Goal: Transaction & Acquisition: Obtain resource

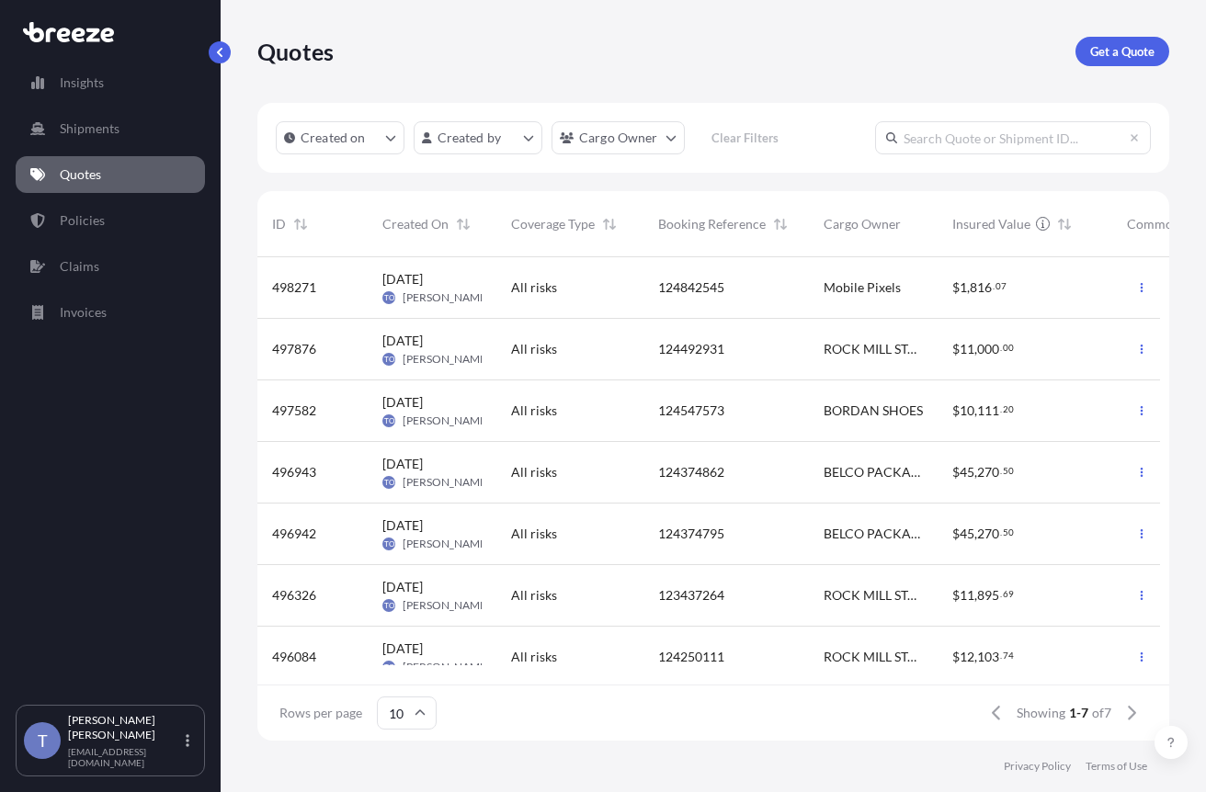
scroll to position [460, 889]
click at [1119, 61] on p "Get a Quote" at bounding box center [1122, 51] width 64 height 18
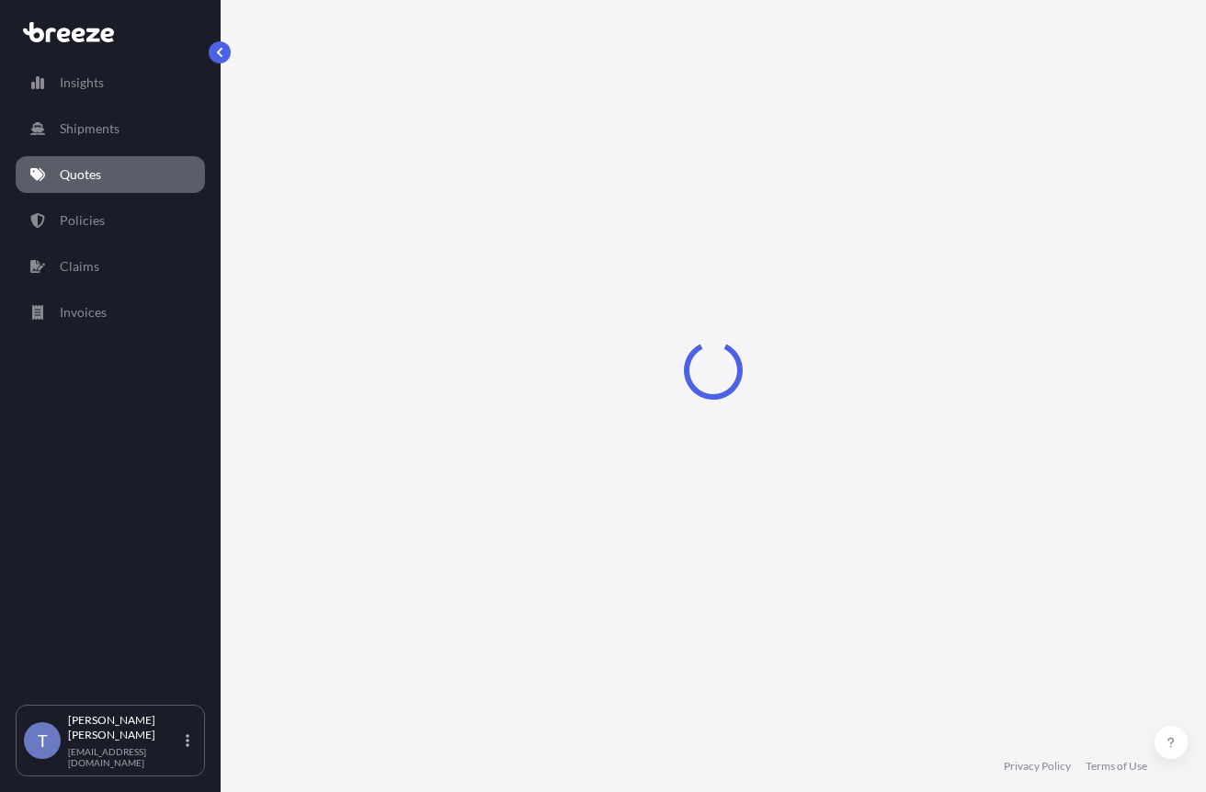
select select "Sea"
select select "1"
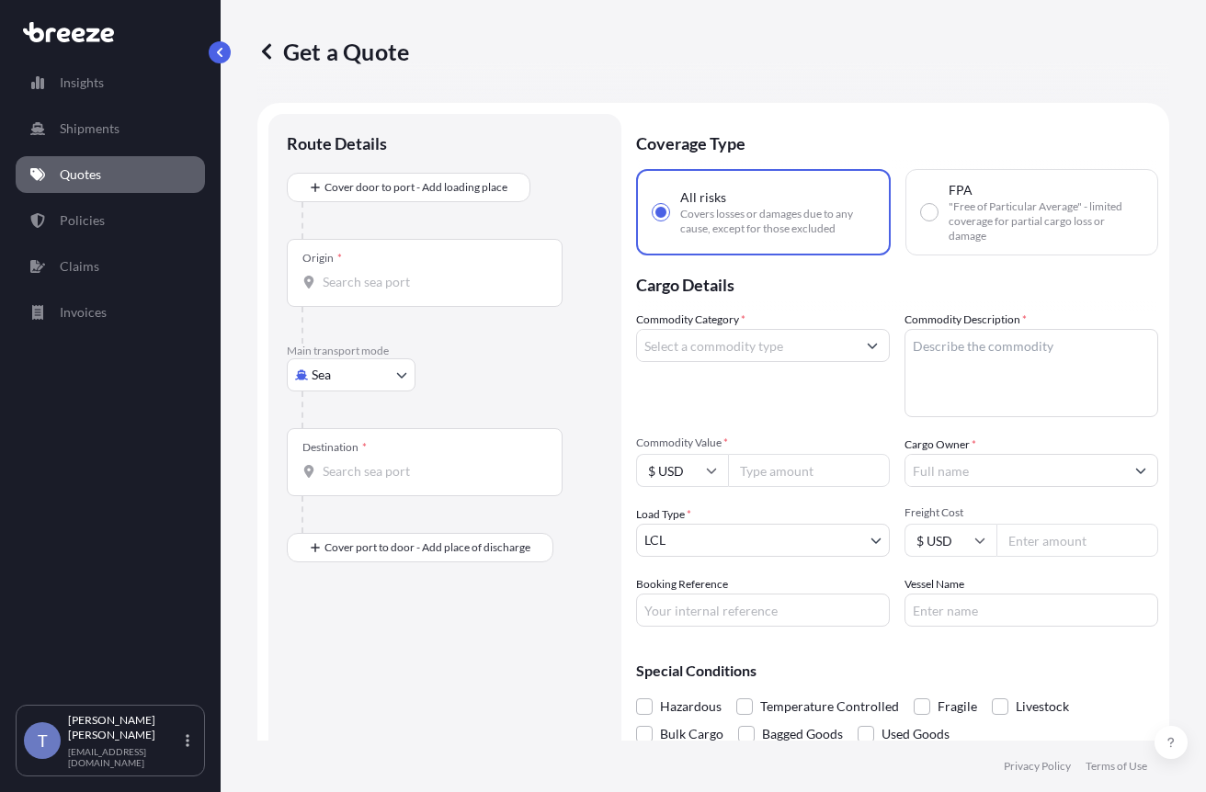
scroll to position [33, 0]
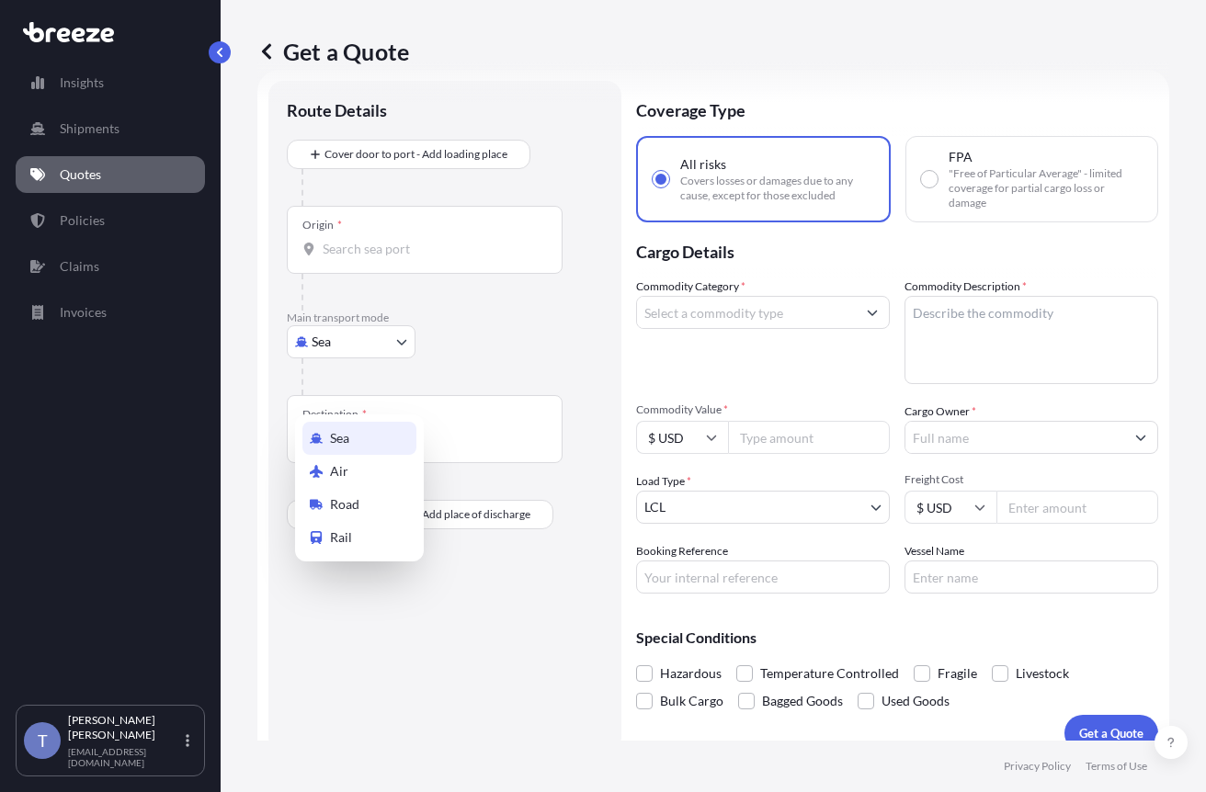
click at [391, 388] on body "Insights Shipments Quotes Policies Claims Invoices T [PERSON_NAME] [EMAIL_ADDRE…" at bounding box center [603, 465] width 1206 height 930
click at [389, 521] on div "Road" at bounding box center [359, 504] width 114 height 33
select select "Road"
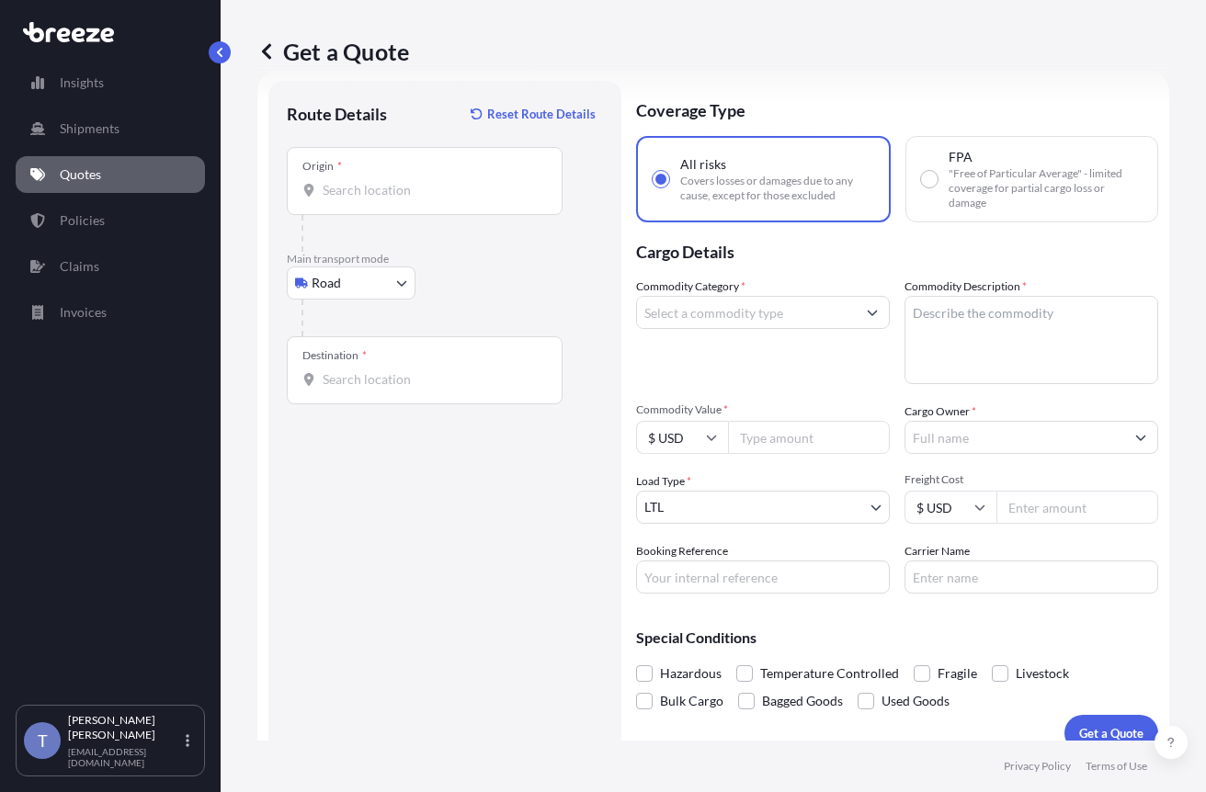
click at [515, 199] on input "Origin *" at bounding box center [431, 190] width 217 height 18
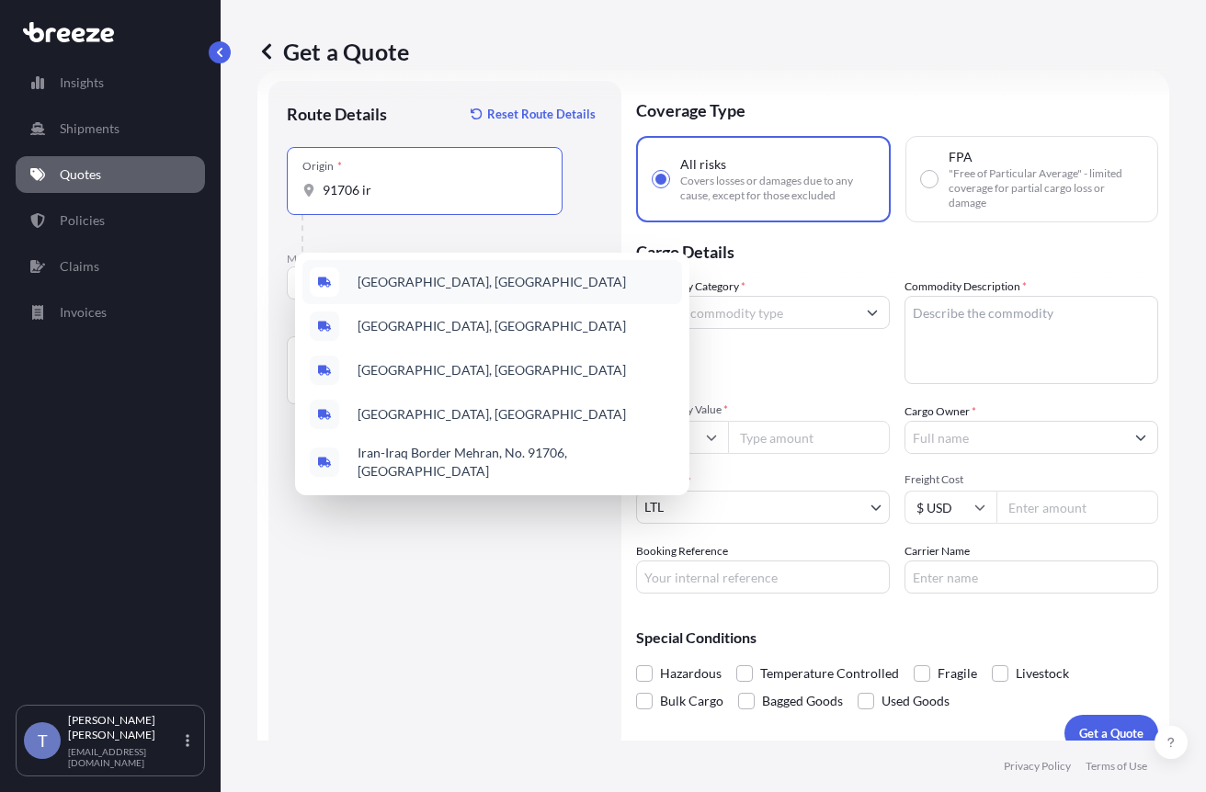
click at [479, 281] on span "[GEOGRAPHIC_DATA], [GEOGRAPHIC_DATA]" at bounding box center [491, 282] width 268 height 18
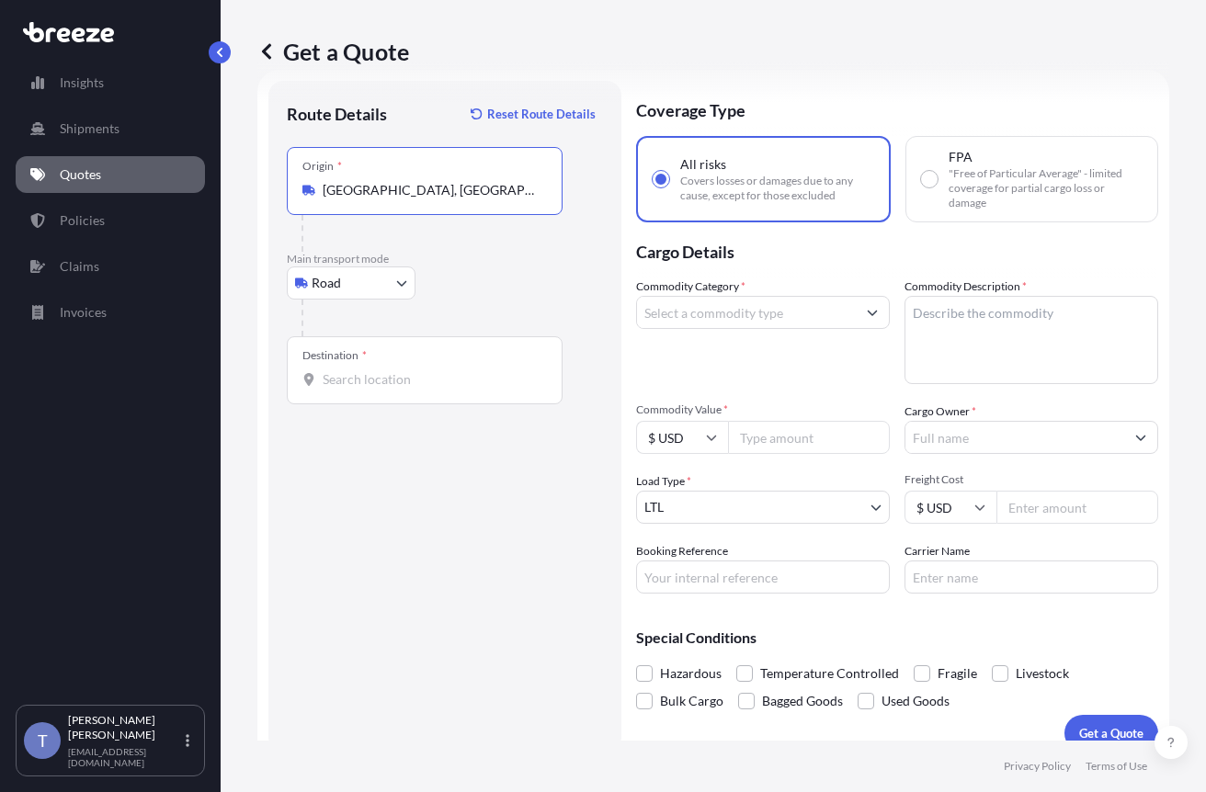
type input "[GEOGRAPHIC_DATA], [GEOGRAPHIC_DATA]"
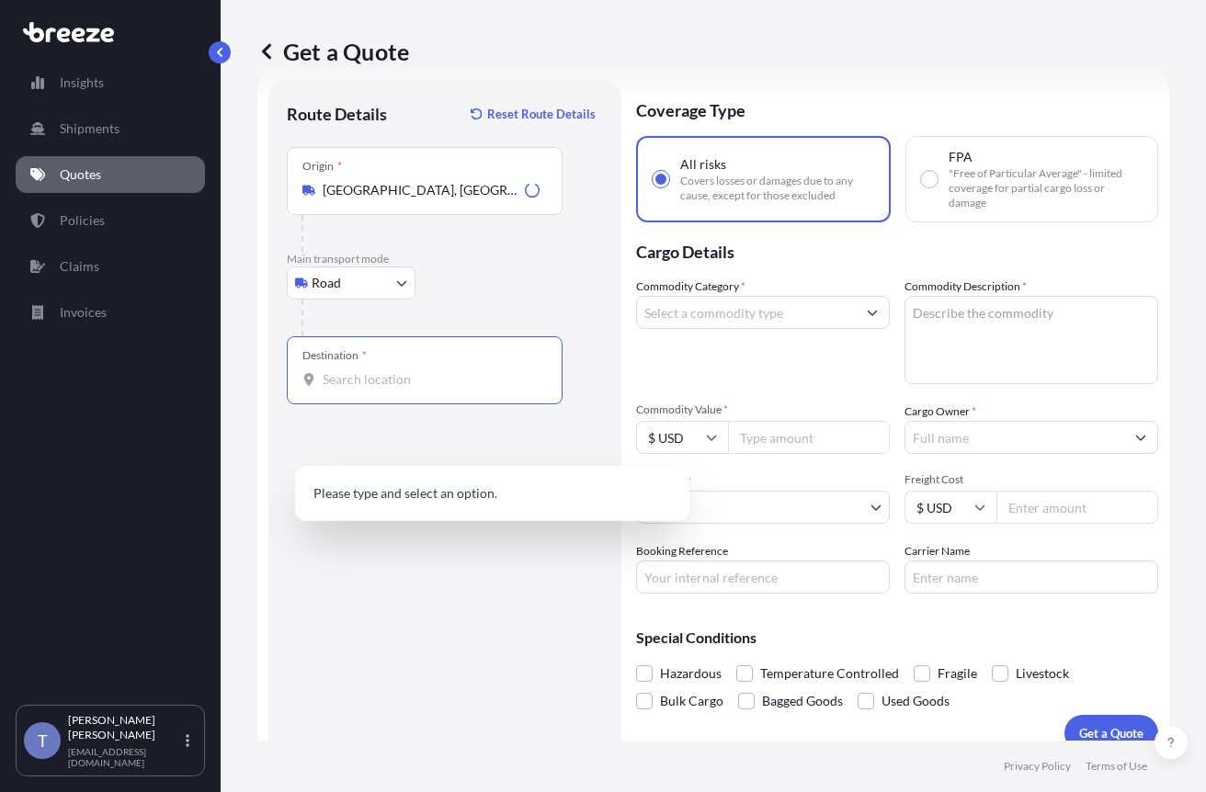
click at [388, 389] on input "Destination *" at bounding box center [431, 379] width 217 height 18
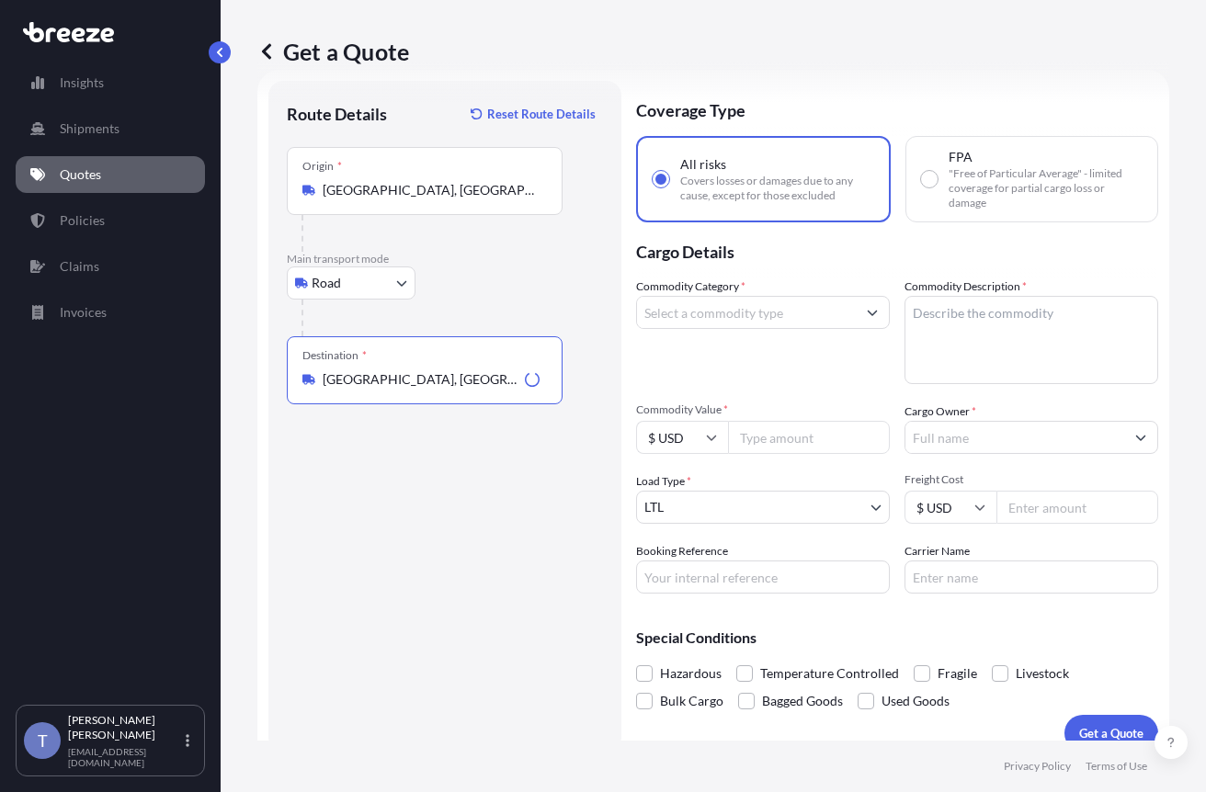
type input "[GEOGRAPHIC_DATA], [GEOGRAPHIC_DATA], [GEOGRAPHIC_DATA]"
click at [836, 329] on input "Commodity Category *" at bounding box center [746, 312] width 219 height 33
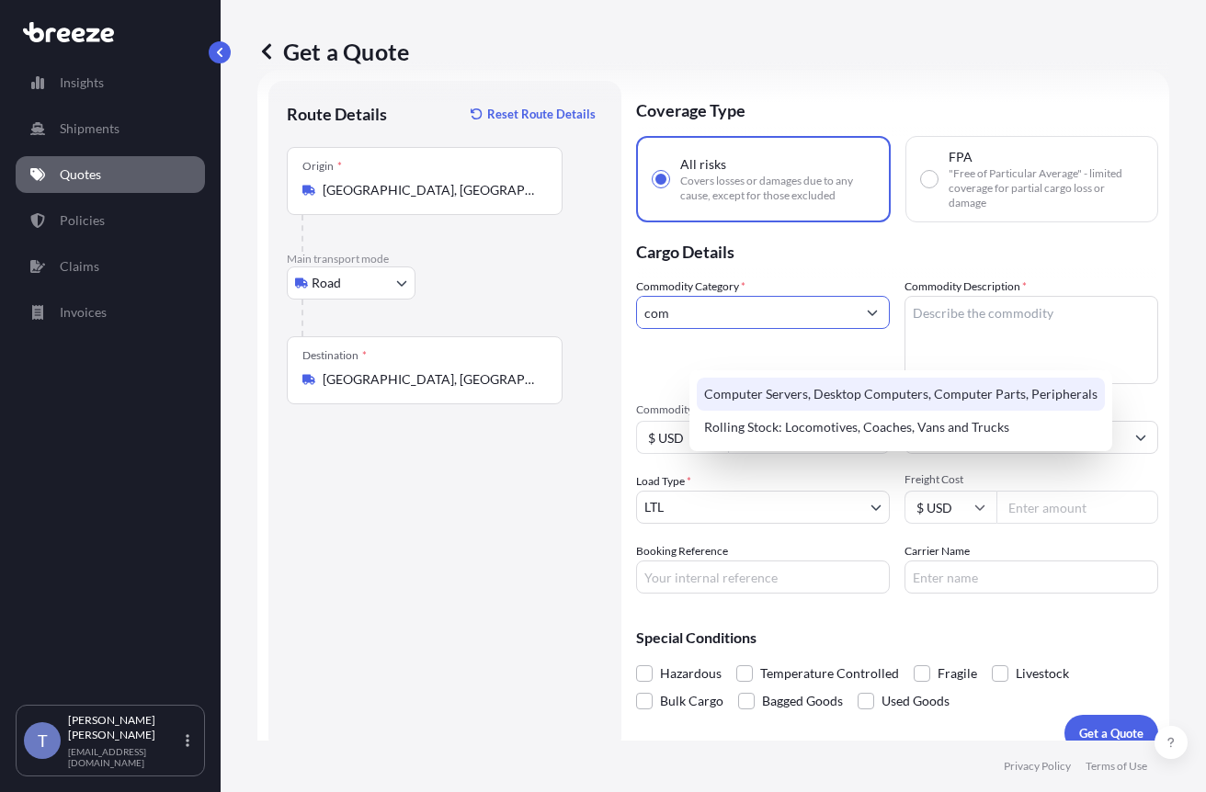
click at [851, 394] on div "Computer Servers, Desktop Computers, Computer Parts, Peripherals" at bounding box center [900, 394] width 408 height 33
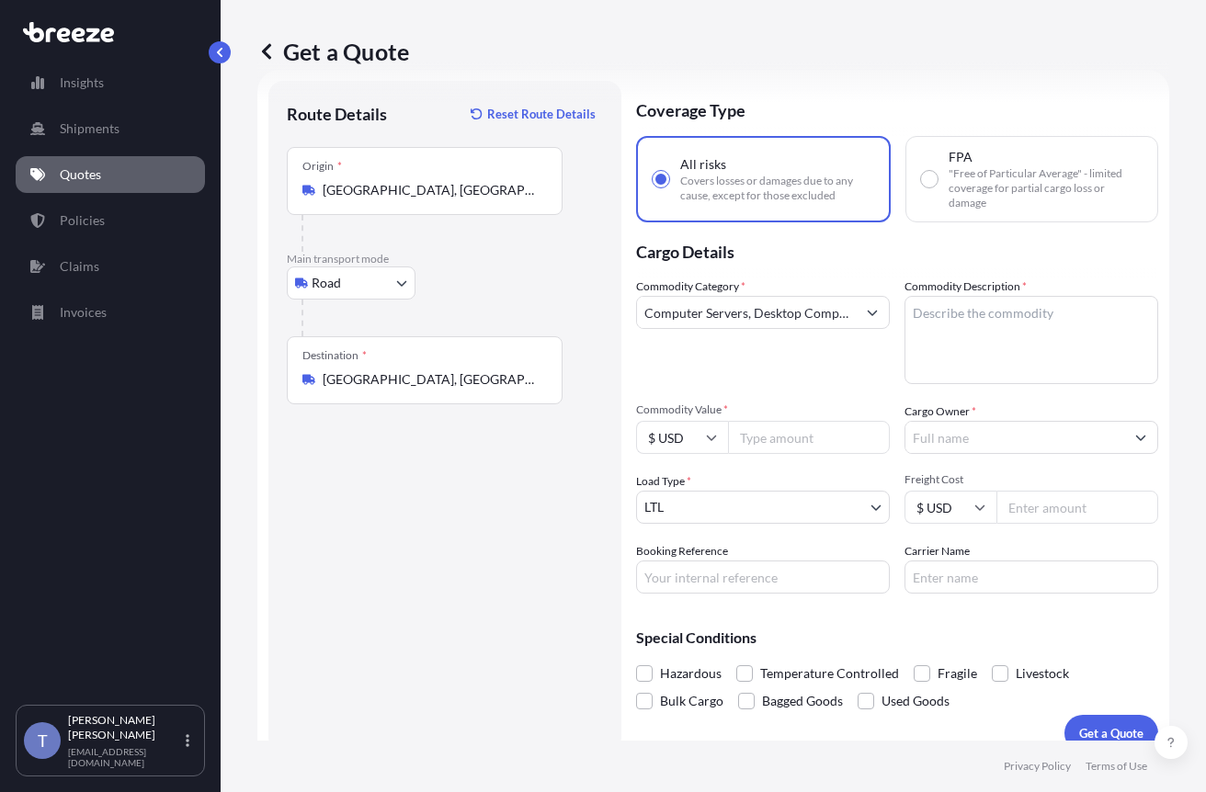
type input "Aircraft/Helicopters: New/Used, Aircraft Engines"
click at [1029, 379] on textarea "Commodity Description *" at bounding box center [1031, 340] width 254 height 88
paste textarea "Extended Laptop Monitor"
type textarea "Extended Laptop Monitor"
click at [837, 329] on input "Aircraft/Helicopters: New/Used, Aircraft Engines" at bounding box center [746, 312] width 219 height 33
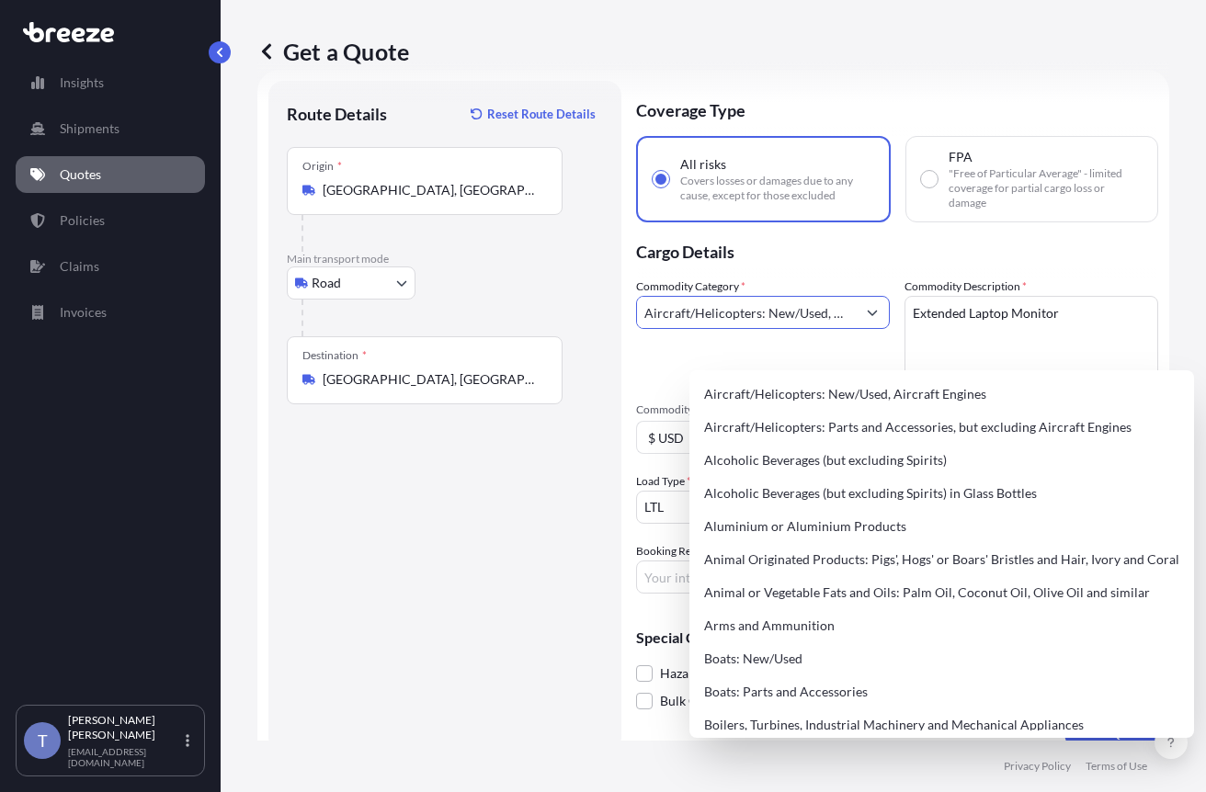
click at [837, 329] on input "Aircraft/Helicopters: New/Used, Aircraft Engines" at bounding box center [746, 312] width 219 height 33
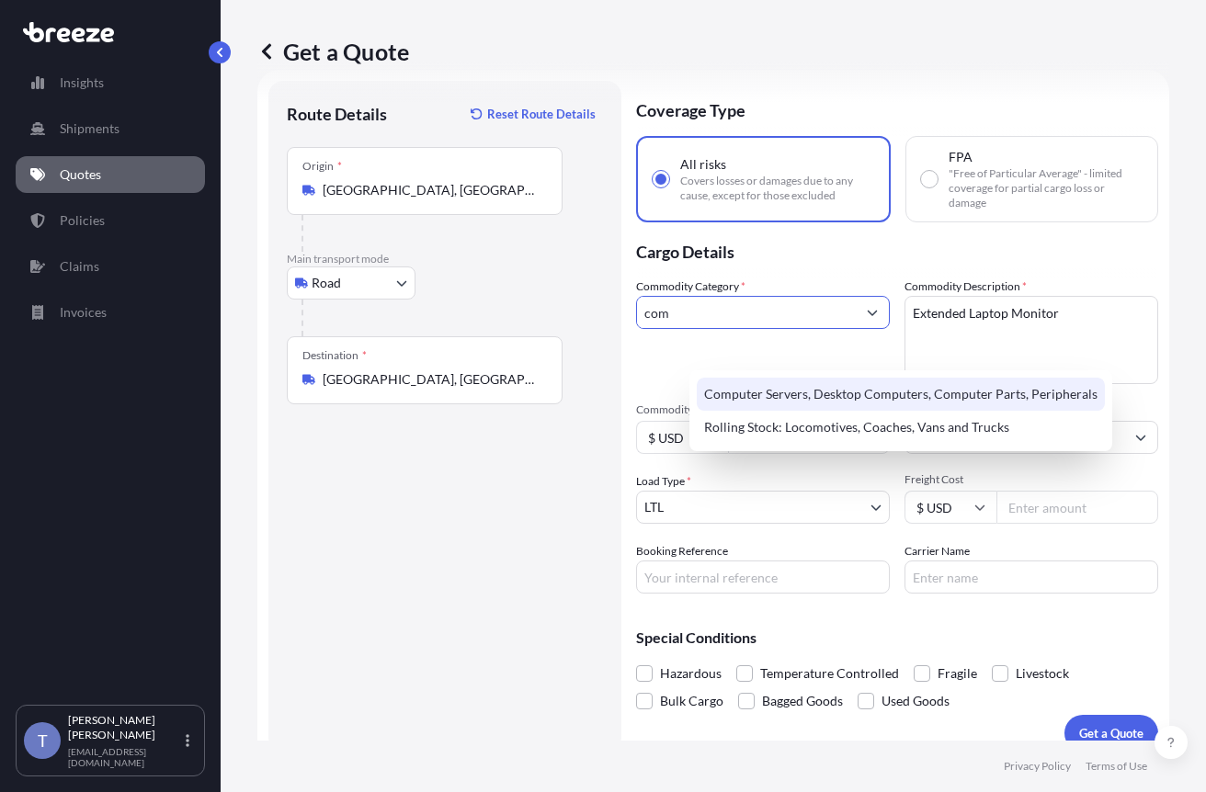
click at [836, 386] on div "Computer Servers, Desktop Computers, Computer Parts, Peripherals" at bounding box center [900, 394] width 408 height 33
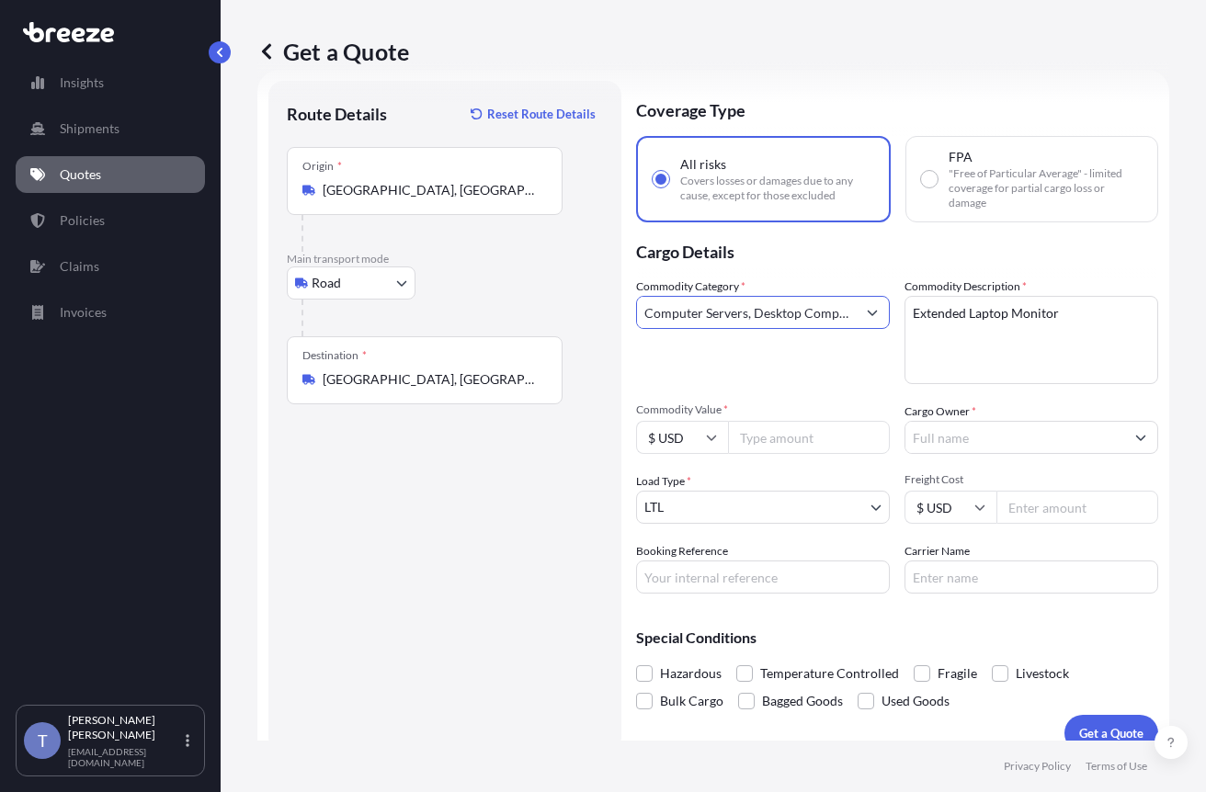
type input "Computer Servers, Desktop Computers, Computer Parts, Peripherals"
click at [981, 454] on input "Cargo Owner *" at bounding box center [1014, 437] width 219 height 33
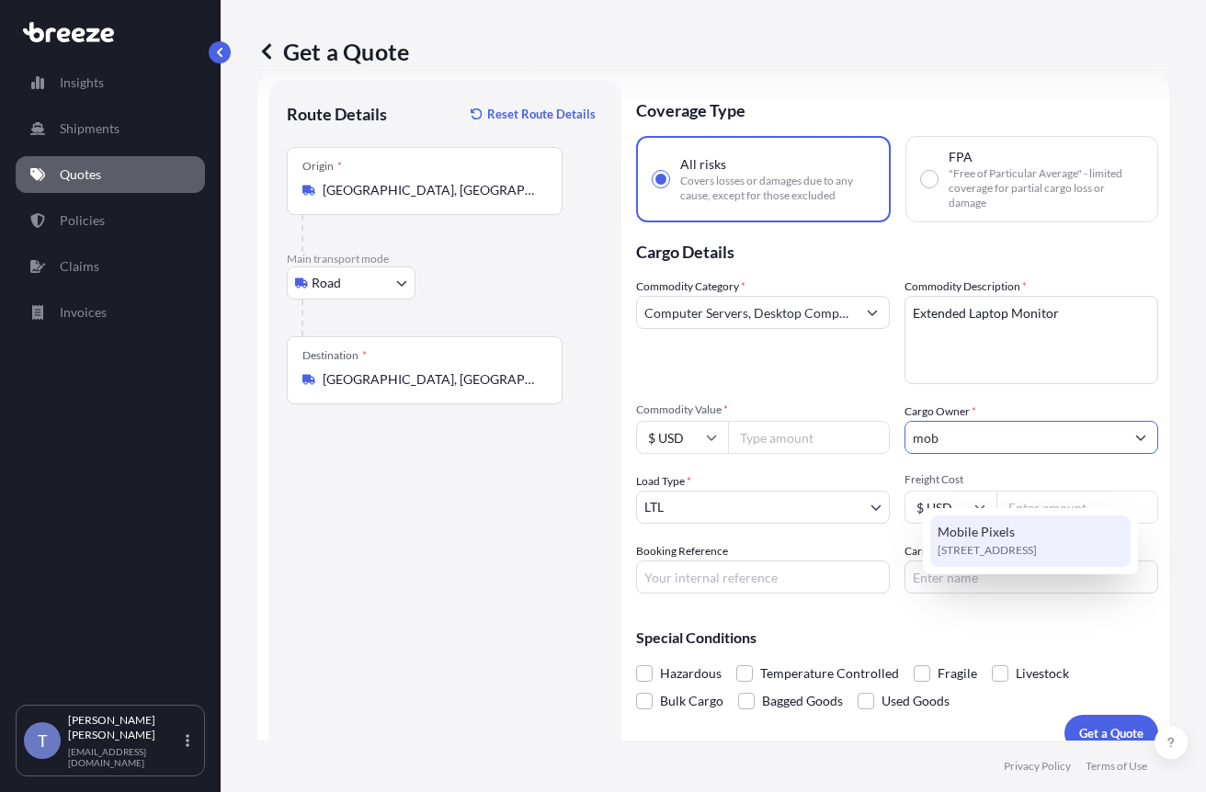
click at [1007, 531] on span "Mobile Pixels" at bounding box center [975, 532] width 77 height 18
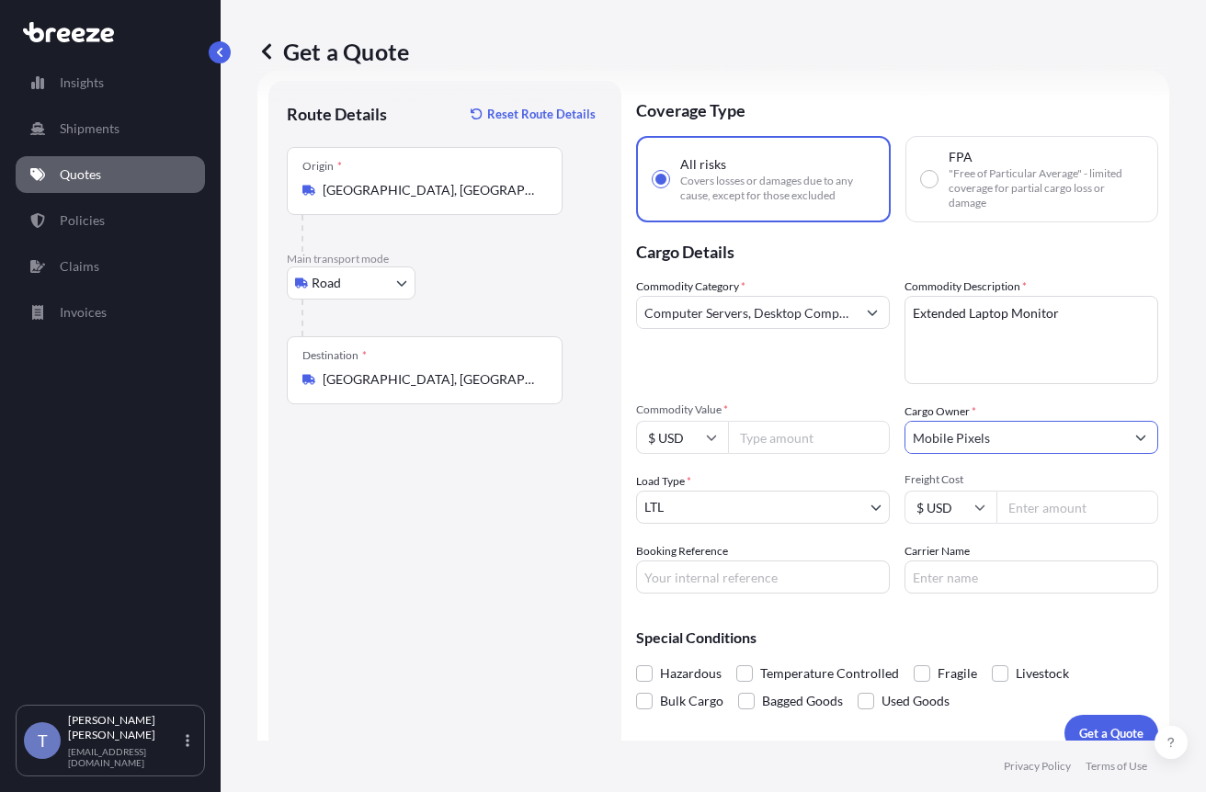
type input "Mobile Pixels"
click at [1136, 276] on p "Cargo Details" at bounding box center [897, 249] width 522 height 55
click at [809, 425] on div "Commodity Category * Computer Servers, Desktop Computers, Computer Parts, Perip…" at bounding box center [897, 435] width 522 height 316
click at [818, 454] on input "Commodity Value *" at bounding box center [809, 437] width 162 height 33
paste input "3035.99"
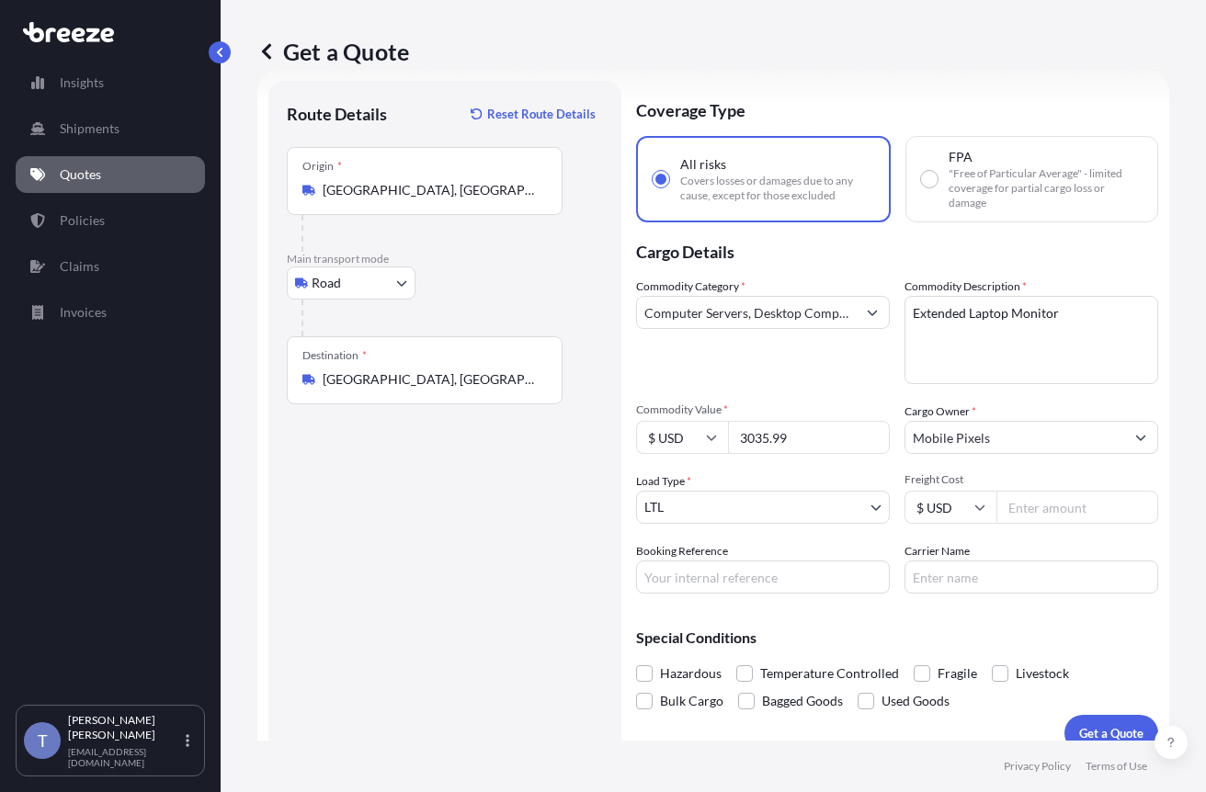
type input "3035.99"
click at [837, 521] on div "Commodity Category * Computer Servers, Desktop Computers, Computer Parts, Perip…" at bounding box center [897, 435] width 522 height 316
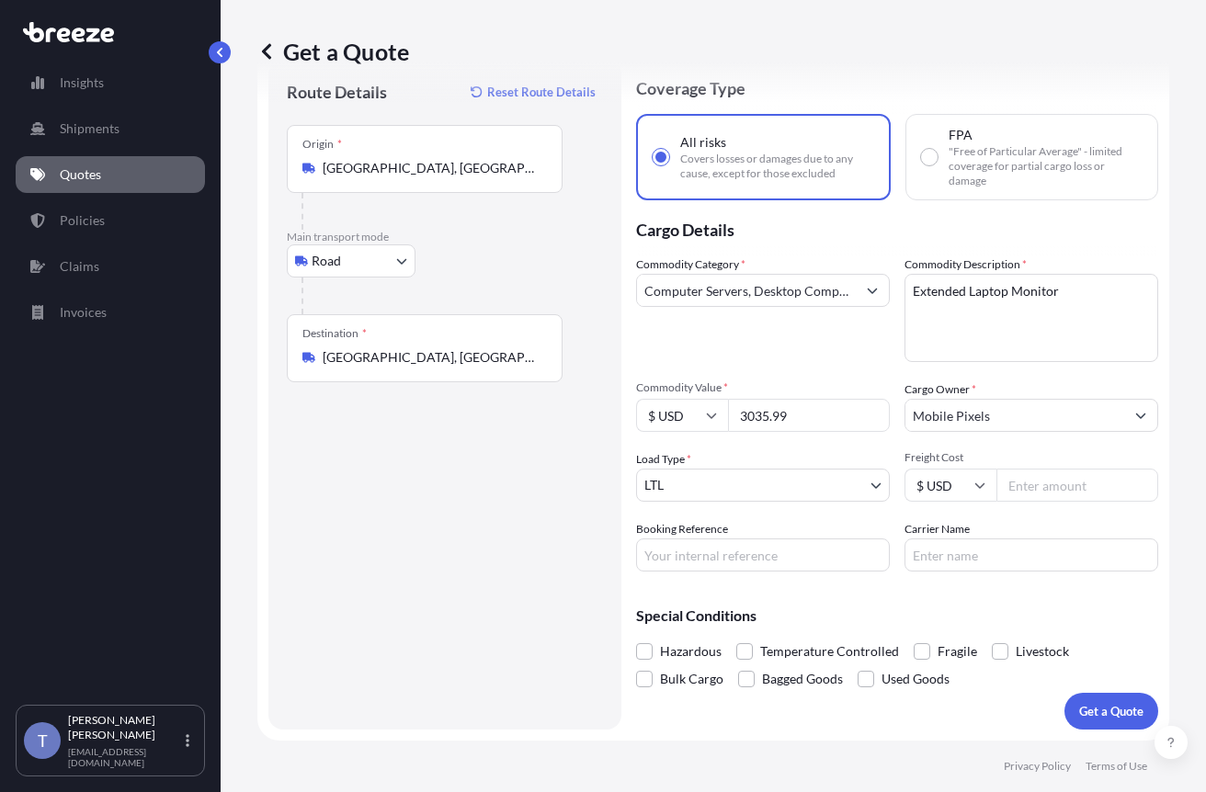
scroll to position [136, 0]
click at [930, 643] on span at bounding box center [921, 651] width 17 height 17
click at [913, 638] on input "Fragile" at bounding box center [913, 638] width 0 height 0
click at [968, 538] on input "Carrier Name" at bounding box center [1031, 554] width 254 height 33
click at [988, 489] on div "Commodity Category * Computer Servers, Desktop Computers, Computer Parts, Perip…" at bounding box center [897, 413] width 522 height 316
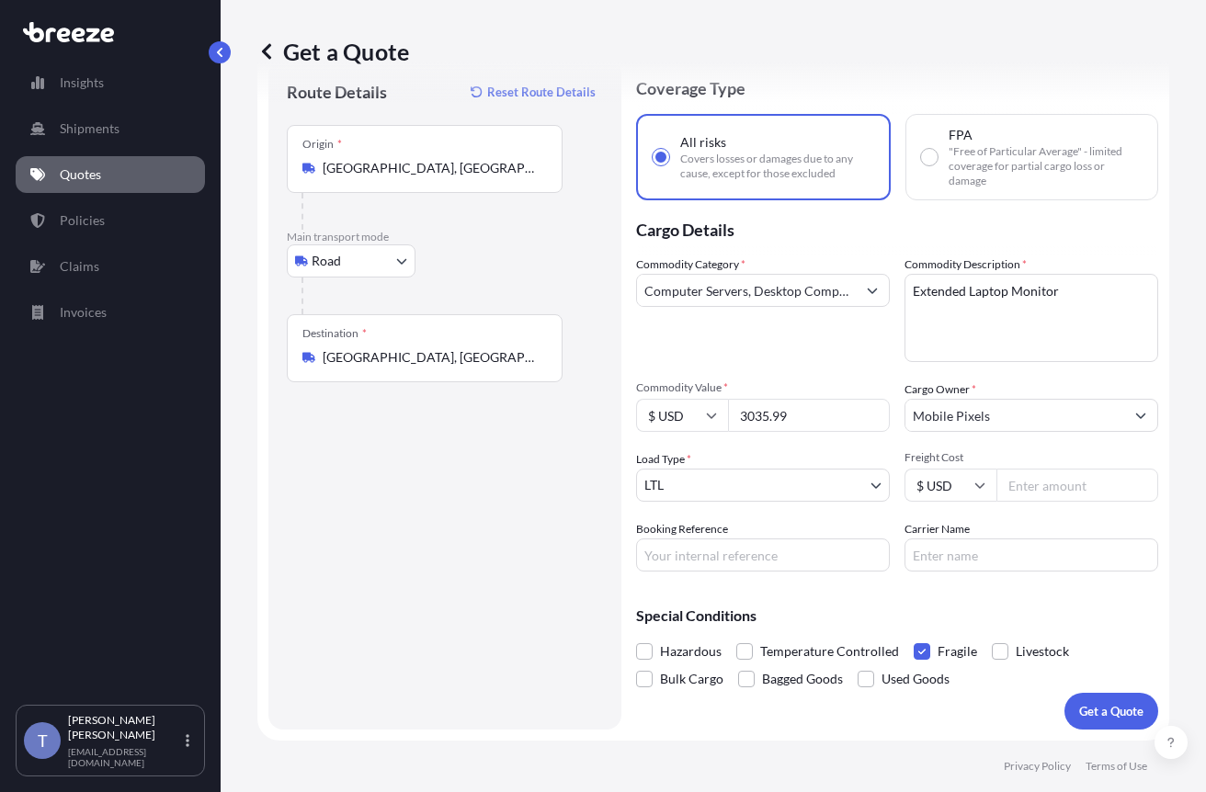
click at [1126, 200] on p "Cargo Details" at bounding box center [897, 227] width 522 height 55
click at [1018, 538] on input "Carrier Name" at bounding box center [1031, 554] width 254 height 33
type input "XPO LOGISTICS"
click at [784, 538] on input "Booking Reference" at bounding box center [763, 554] width 254 height 33
type input "124845479"
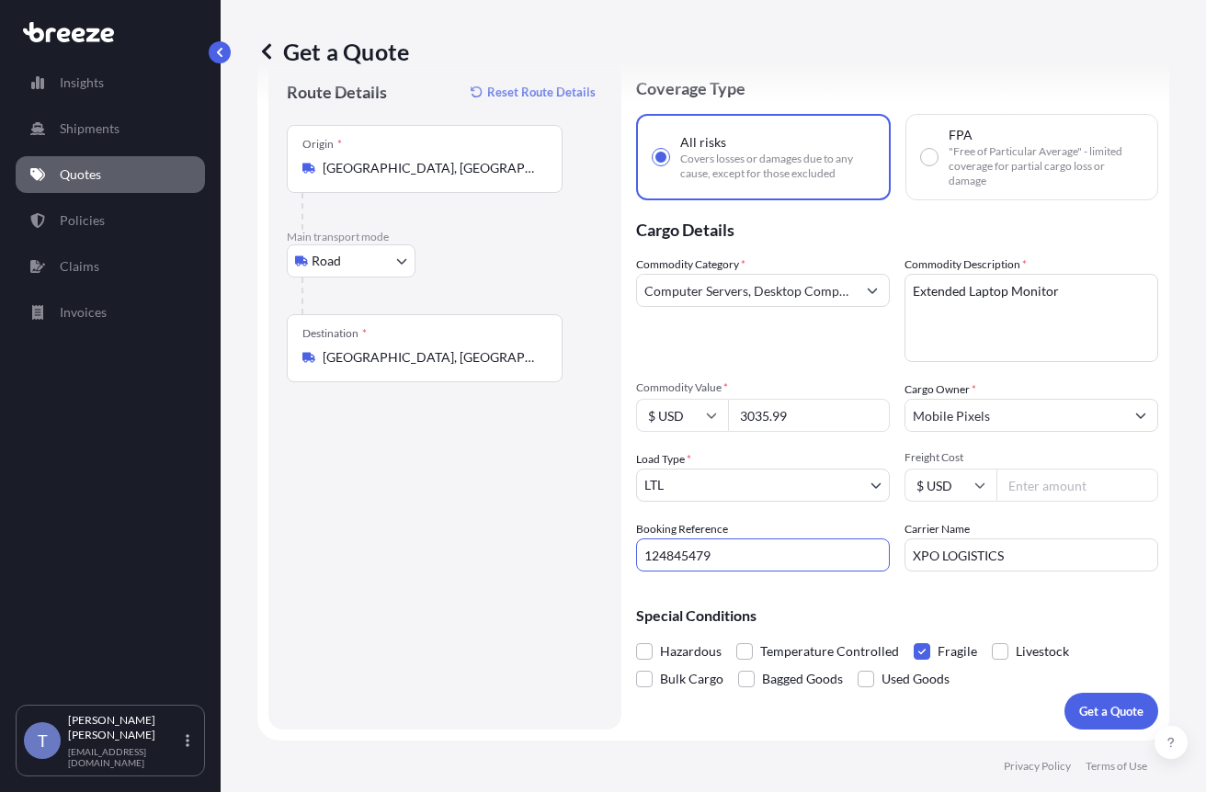
click at [1057, 469] on input "Freight Cost" at bounding box center [1077, 485] width 162 height 33
type input "495.06"
click at [889, 491] on div "Commodity Category * Computer Servers, Desktop Computers, Computer Parts, Perip…" at bounding box center [897, 413] width 522 height 316
click at [1077, 693] on button "Get a Quote" at bounding box center [1111, 711] width 94 height 37
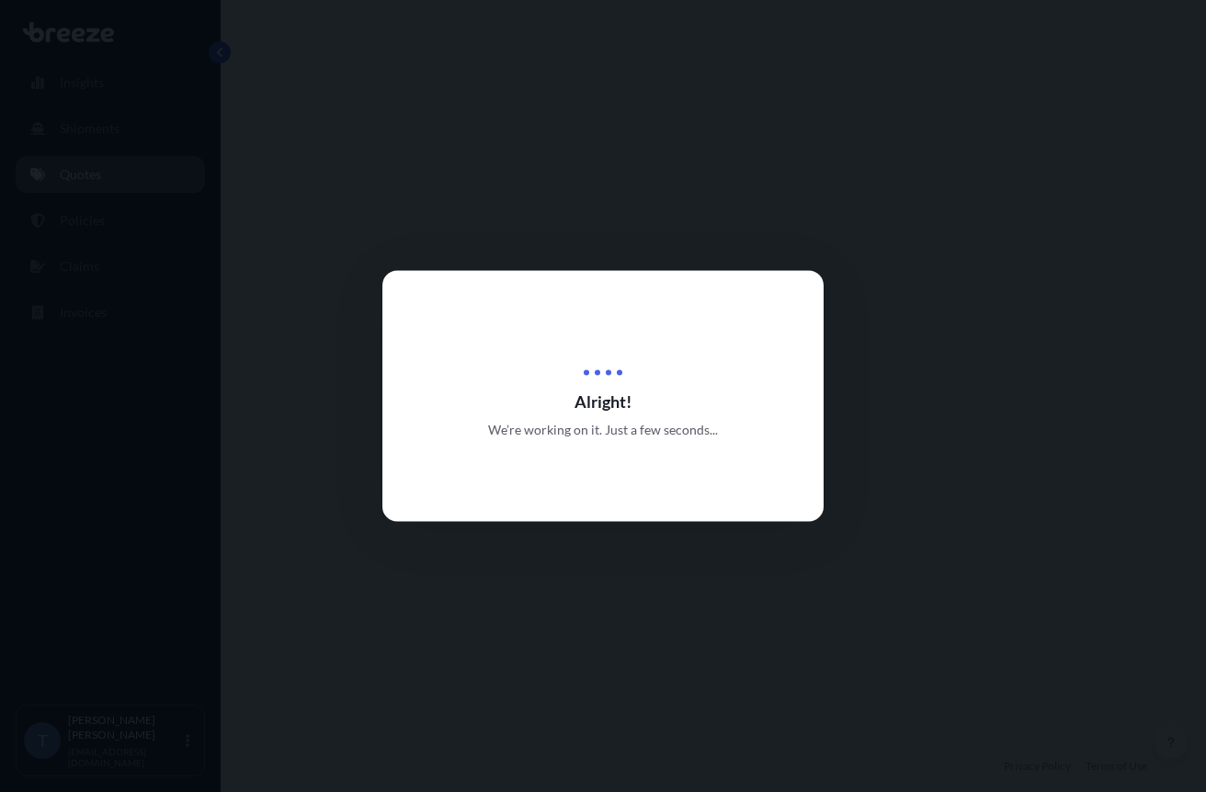
select select "Road"
select select "1"
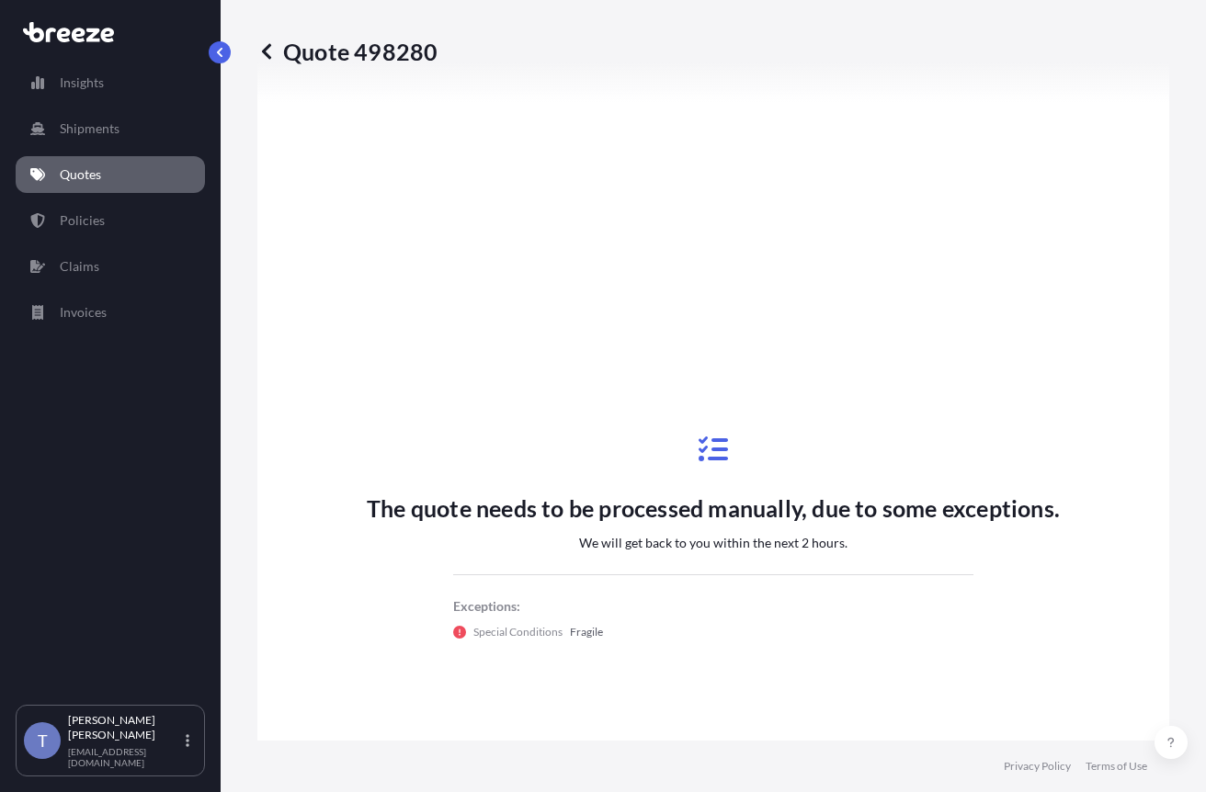
scroll to position [787, 0]
